Goal: Information Seeking & Learning: Learn about a topic

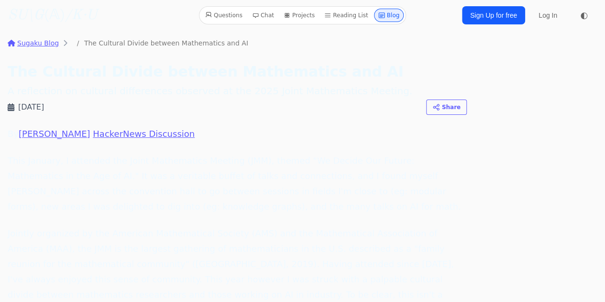
click at [45, 44] on link "Sugaku Blog" at bounding box center [33, 43] width 51 height 10
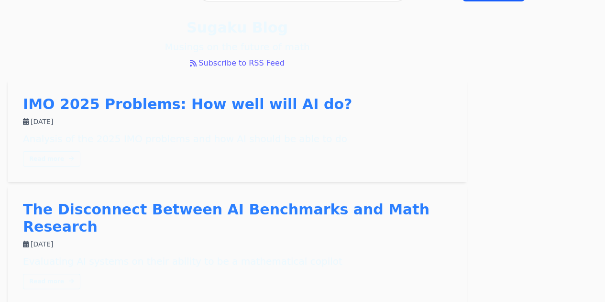
scroll to position [23, 0]
click at [162, 96] on link "IMO 2025 Problems: How well will AI do?" at bounding box center [187, 103] width 329 height 17
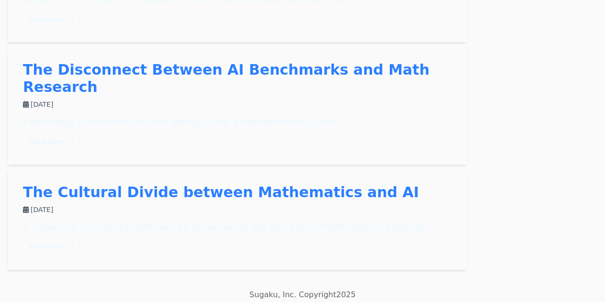
scroll to position [0, 0]
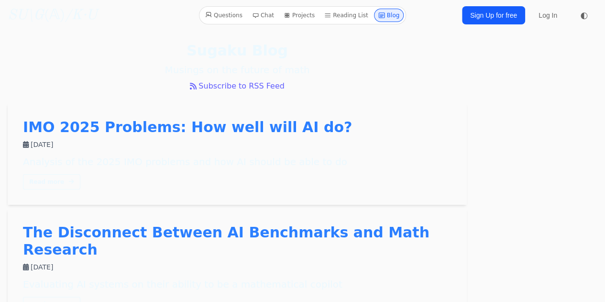
click at [76, 17] on icon "/K·U" at bounding box center [81, 15] width 32 height 14
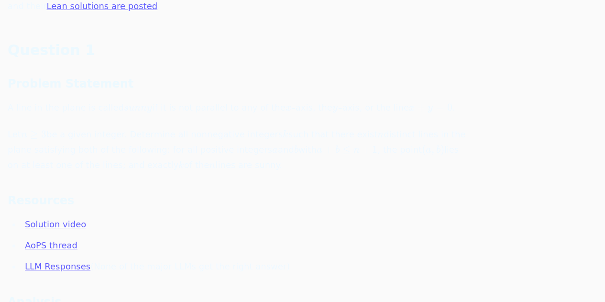
scroll to position [1587, 0]
